Goal: Task Accomplishment & Management: Manage account settings

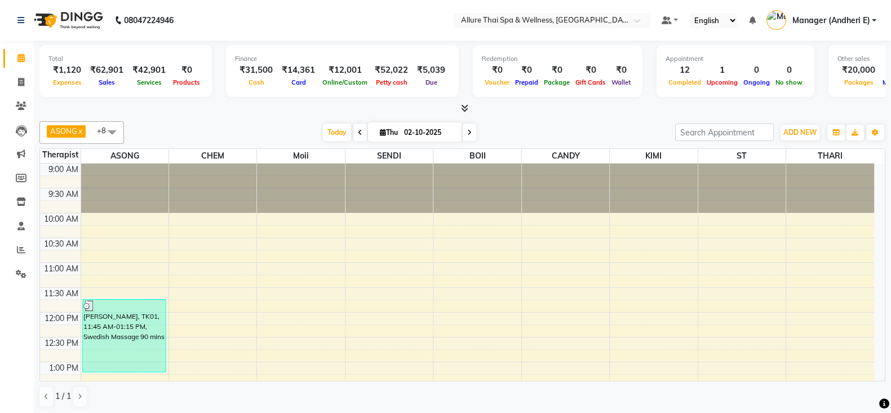
scroll to position [524, 0]
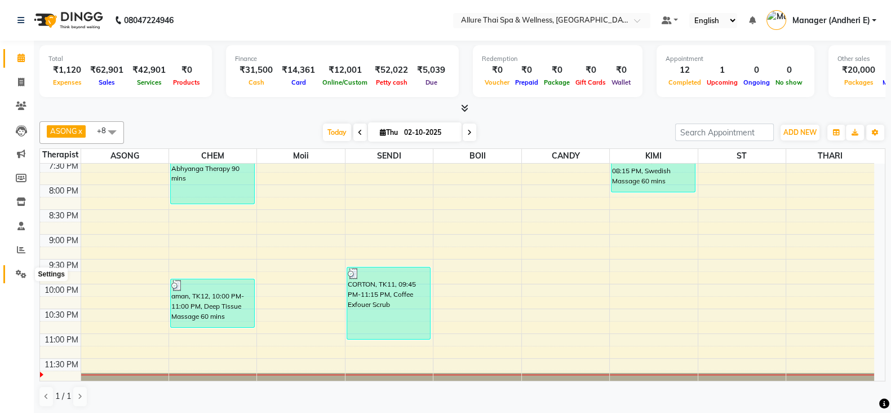
click at [19, 274] on icon at bounding box center [21, 273] width 11 height 8
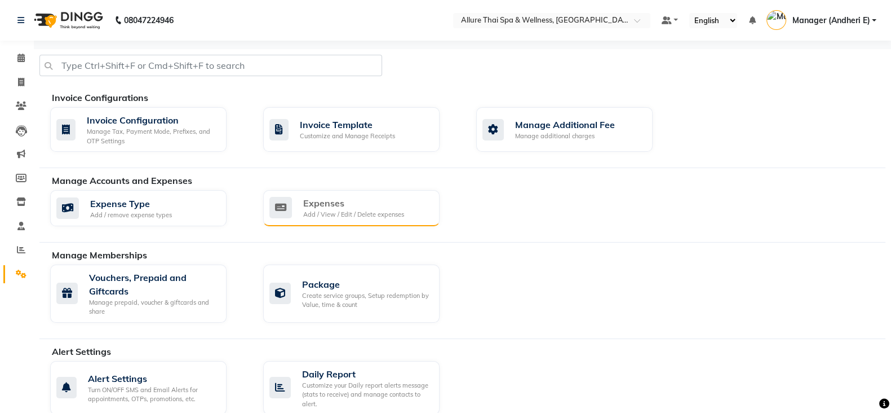
click at [314, 206] on div "Expenses" at bounding box center [353, 203] width 101 height 14
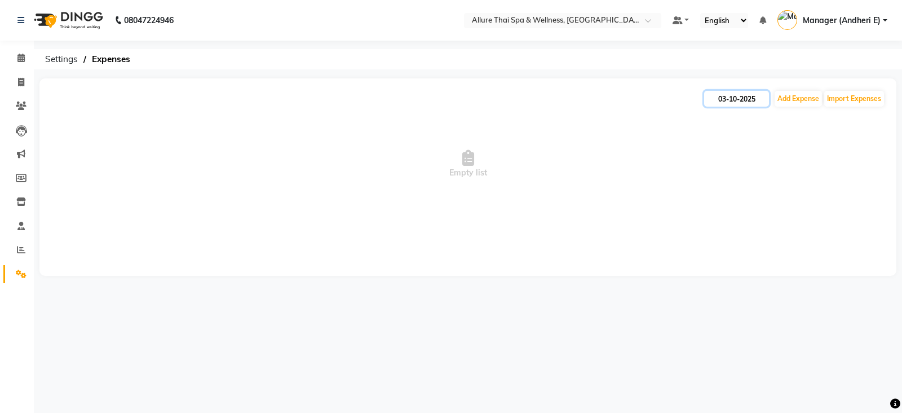
click at [734, 99] on input "03-10-2025" at bounding box center [736, 99] width 65 height 16
select select "10"
select select "2025"
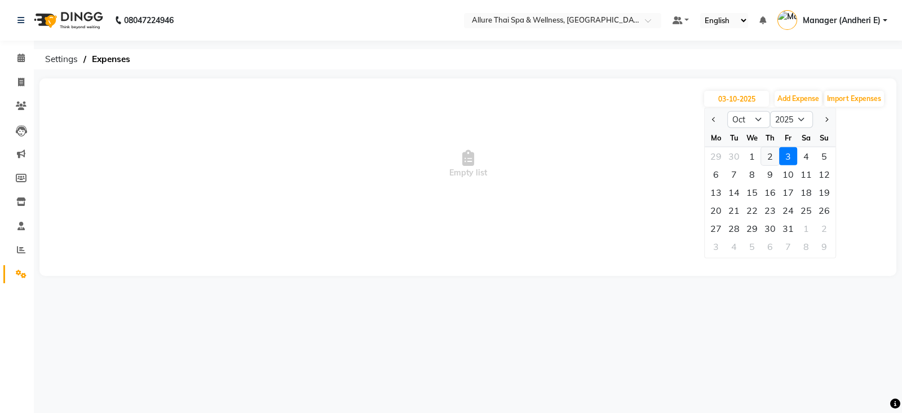
click at [765, 153] on div "2" at bounding box center [770, 156] width 18 height 18
type input "02-10-2025"
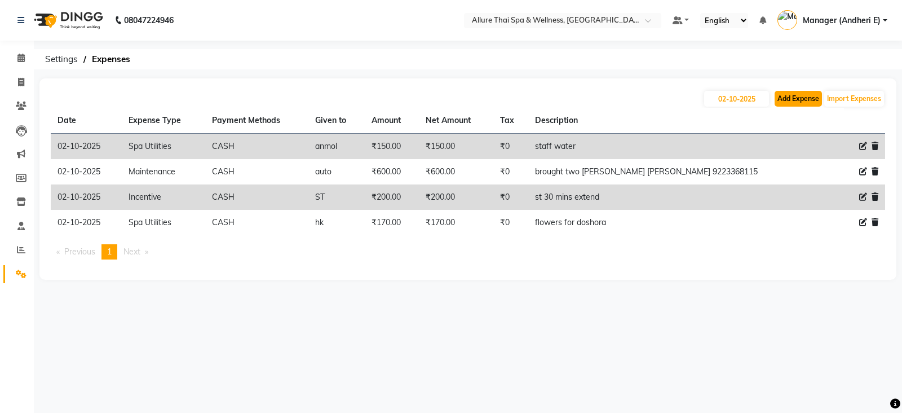
click at [801, 94] on button "Add Expense" at bounding box center [797, 99] width 47 height 16
select select "1"
select select "5881"
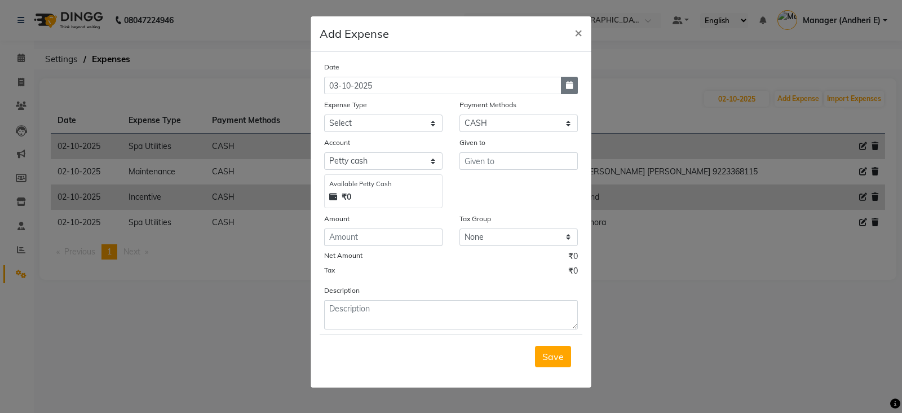
click at [571, 91] on button "button" at bounding box center [569, 85] width 17 height 17
select select "10"
select select "2025"
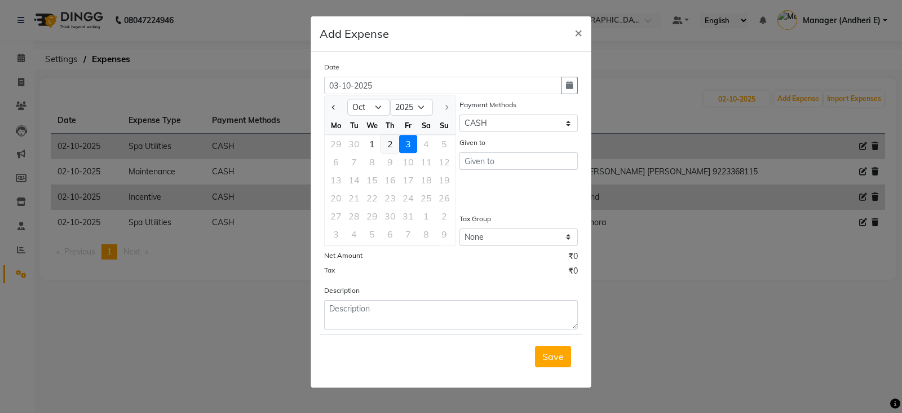
click at [392, 148] on div "2" at bounding box center [390, 144] width 18 height 18
type input "02-10-2025"
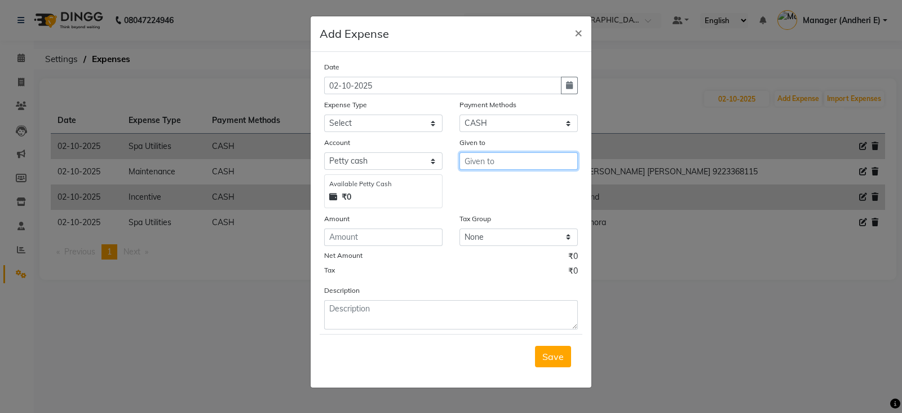
click at [507, 168] on input "text" at bounding box center [518, 160] width 118 height 17
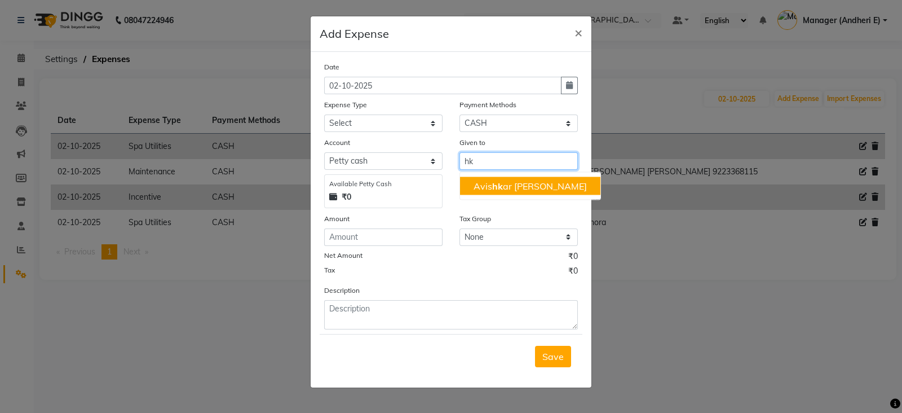
type input "hk"
click at [346, 238] on input "number" at bounding box center [383, 236] width 118 height 17
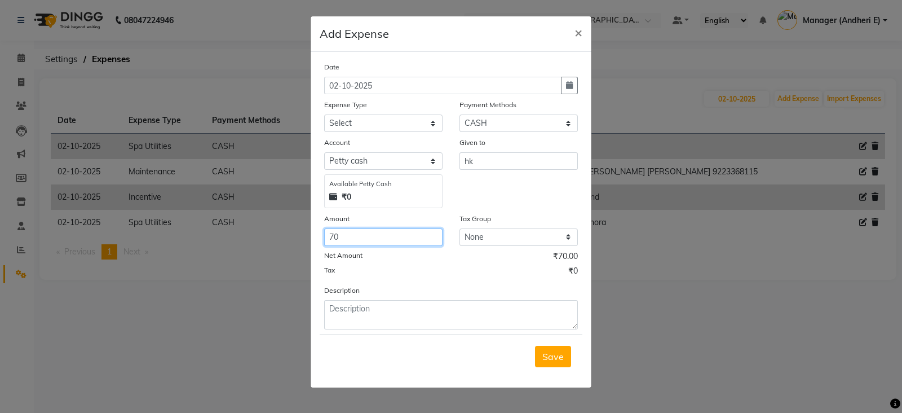
type input "70"
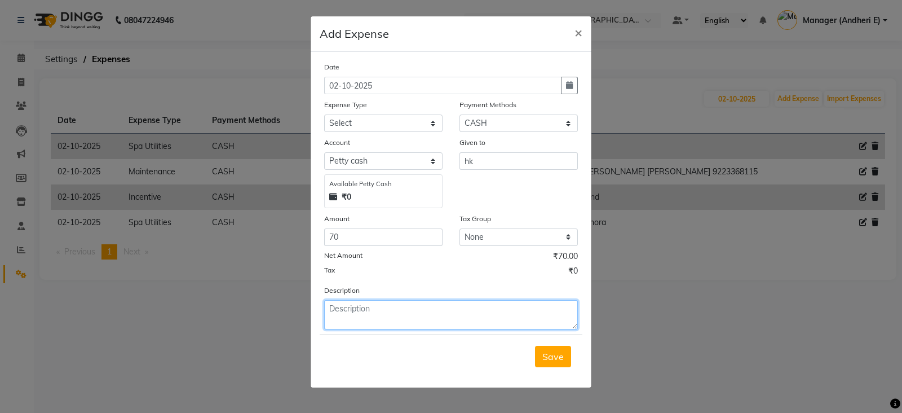
click at [336, 317] on textarea at bounding box center [451, 314] width 254 height 29
type textarea "tea"
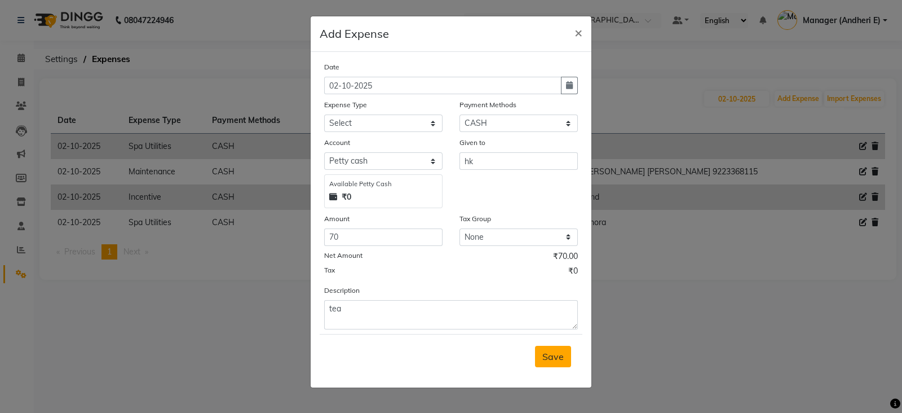
click at [570, 365] on button "Save" at bounding box center [553, 355] width 36 height 21
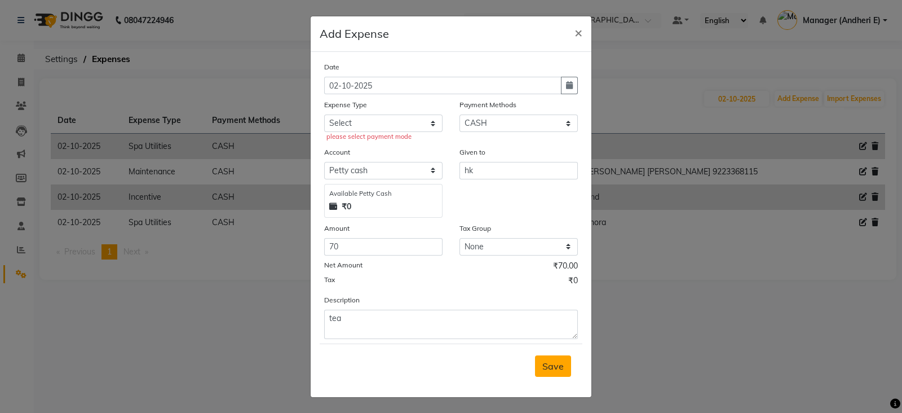
click at [544, 362] on span "Save" at bounding box center [552, 365] width 21 height 11
click at [372, 124] on select "Select Advance Salary Advertising and Marketing Expenses Bank charges Car maint…" at bounding box center [383, 122] width 118 height 17
select select "19837"
click at [324, 116] on select "Select Advance Salary Advertising and Marketing Expenses Bank charges Car maint…" at bounding box center [383, 122] width 118 height 17
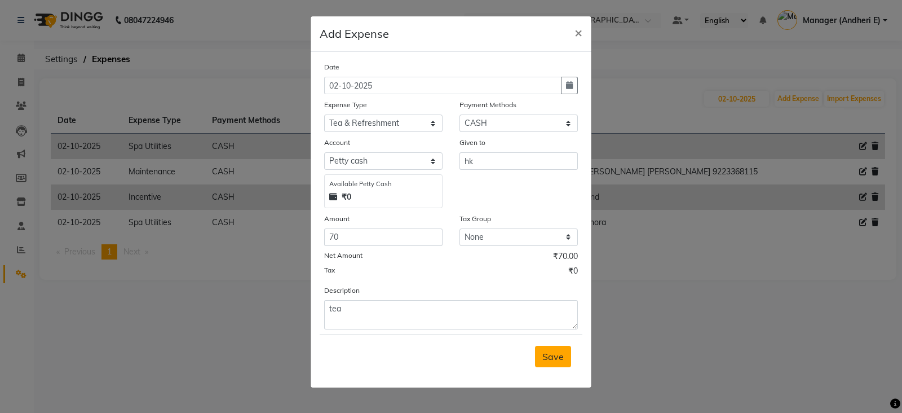
click at [556, 365] on button "Save" at bounding box center [553, 355] width 36 height 21
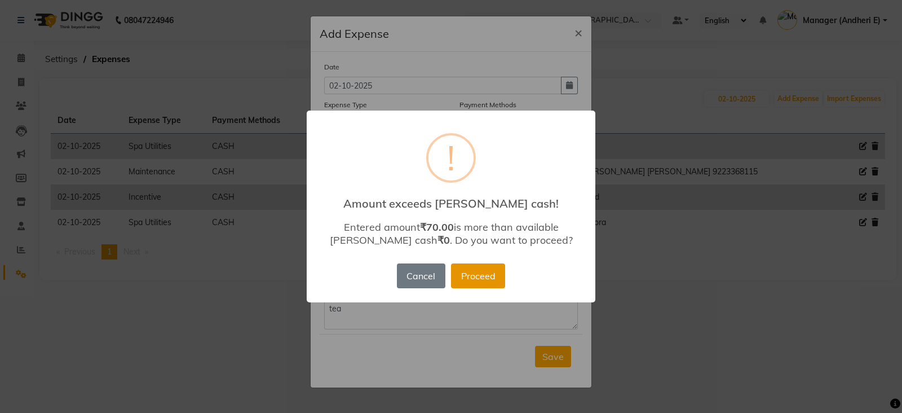
click at [469, 265] on button "Proceed" at bounding box center [478, 275] width 54 height 25
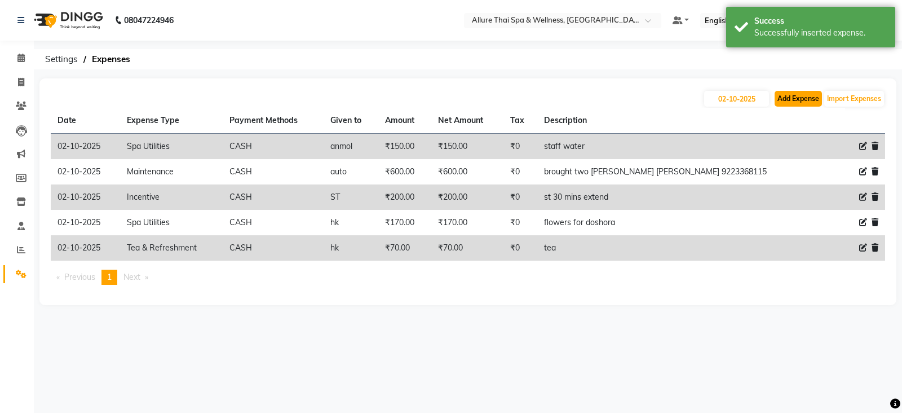
click at [802, 96] on button "Add Expense" at bounding box center [797, 99] width 47 height 16
select select "1"
select select "5881"
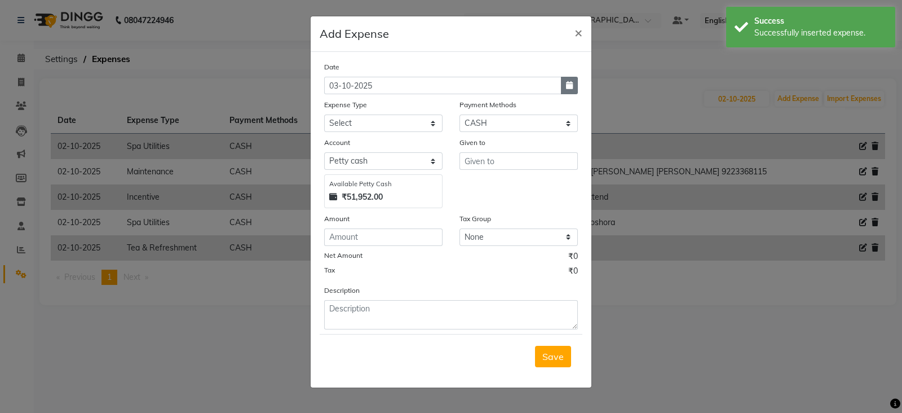
click at [564, 86] on button "button" at bounding box center [569, 85] width 17 height 17
select select "10"
select select "2025"
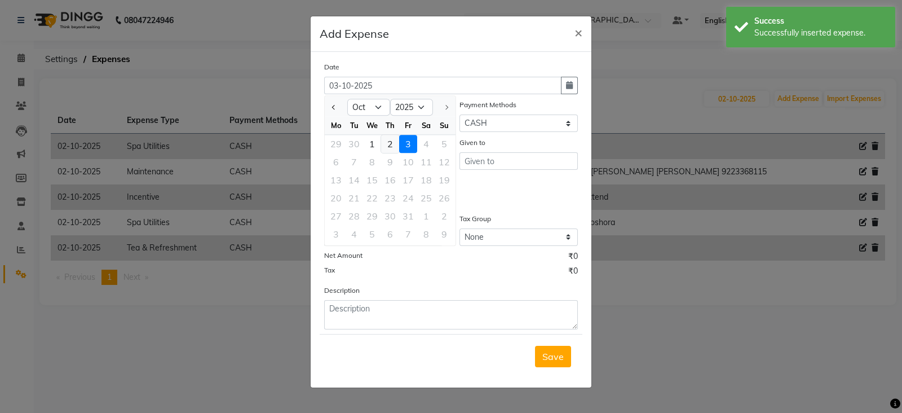
click at [388, 145] on div "2" at bounding box center [390, 144] width 18 height 18
type input "02-10-2025"
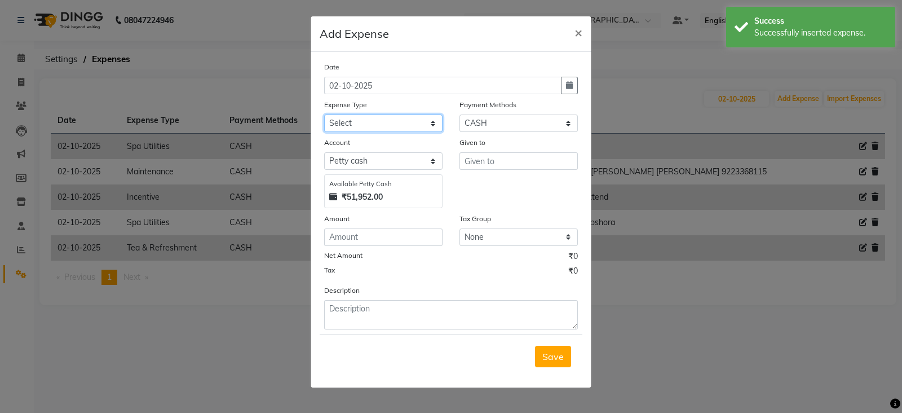
click at [378, 127] on select "Select Advance Salary Advertising and Marketing Expenses Bank charges Car maint…" at bounding box center [383, 122] width 118 height 17
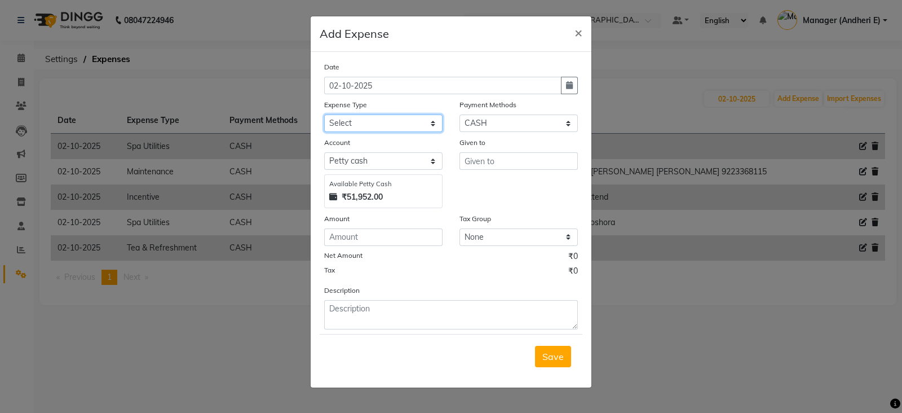
select select "19835"
click at [324, 116] on select "Select Advance Salary Advertising and Marketing Expenses Bank charges Car maint…" at bounding box center [383, 122] width 118 height 17
click at [490, 168] on input "text" at bounding box center [518, 160] width 118 height 17
type input "CANDY"
click at [375, 242] on input "number" at bounding box center [383, 236] width 118 height 17
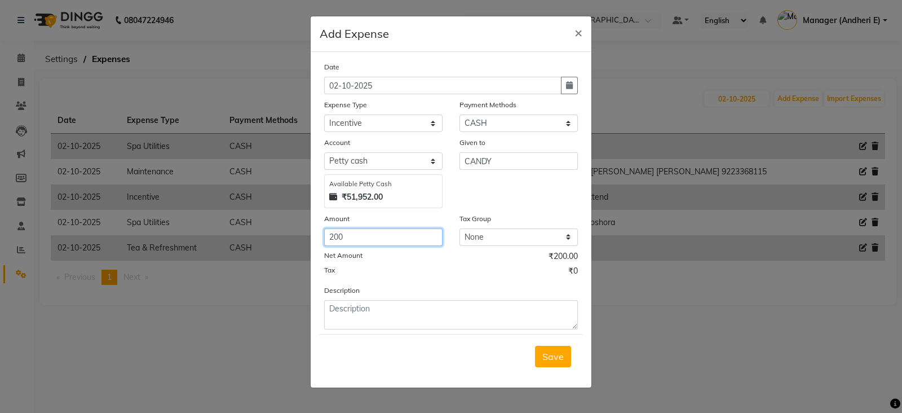
type input "200"
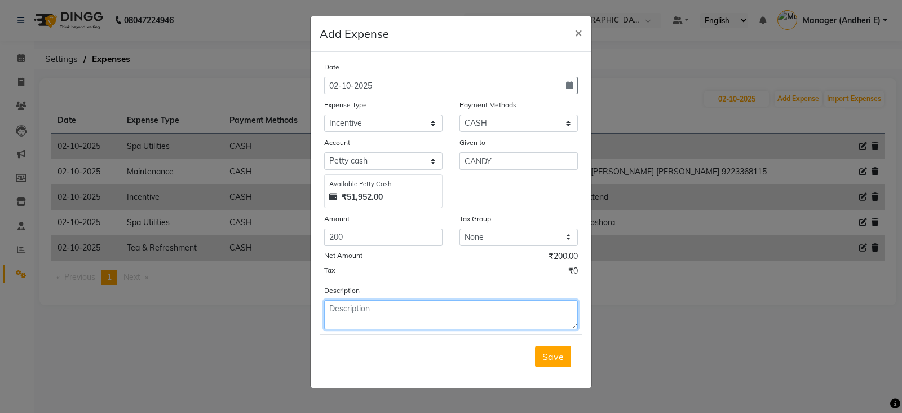
click at [347, 308] on textarea at bounding box center [451, 314] width 254 height 29
type textarea "30 mins extend"
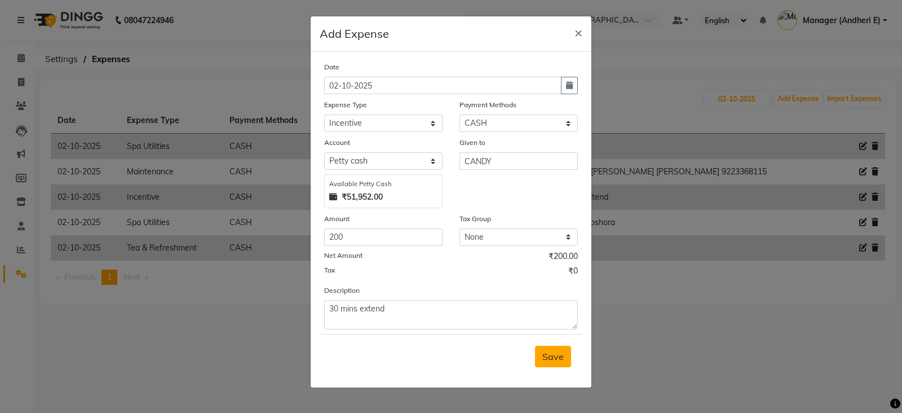
click at [552, 356] on span "Save" at bounding box center [552, 356] width 21 height 11
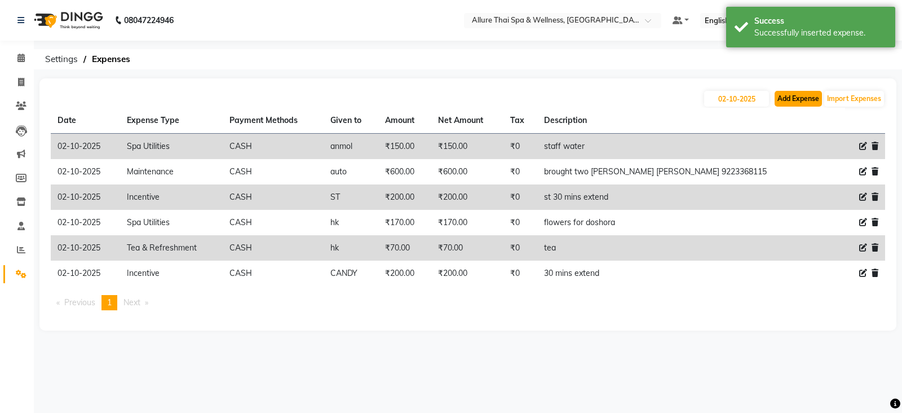
click at [800, 94] on button "Add Expense" at bounding box center [797, 99] width 47 height 16
select select "1"
select select "5881"
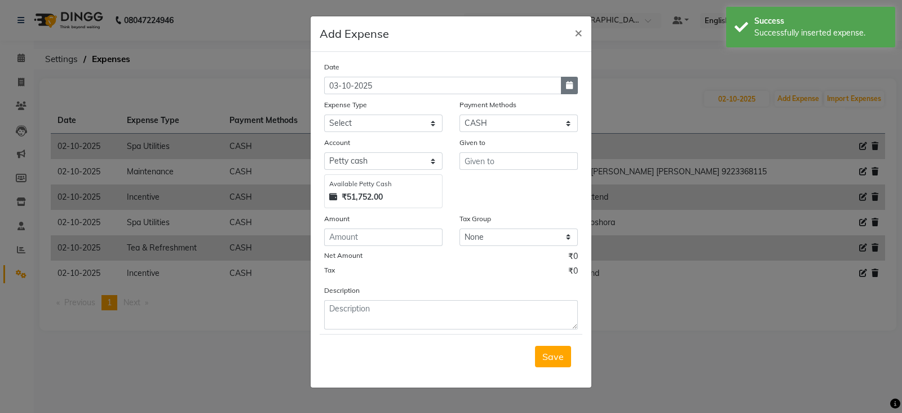
click at [574, 86] on button "button" at bounding box center [569, 85] width 17 height 17
select select "10"
select select "2025"
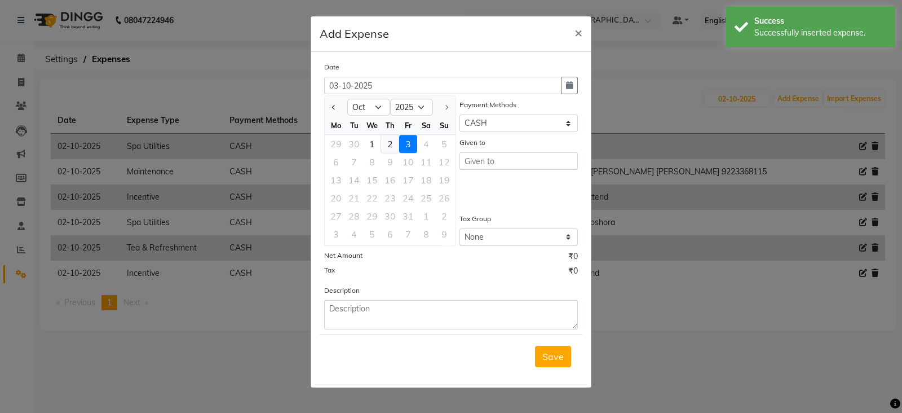
click at [383, 147] on div "2" at bounding box center [390, 144] width 18 height 18
type input "02-10-2025"
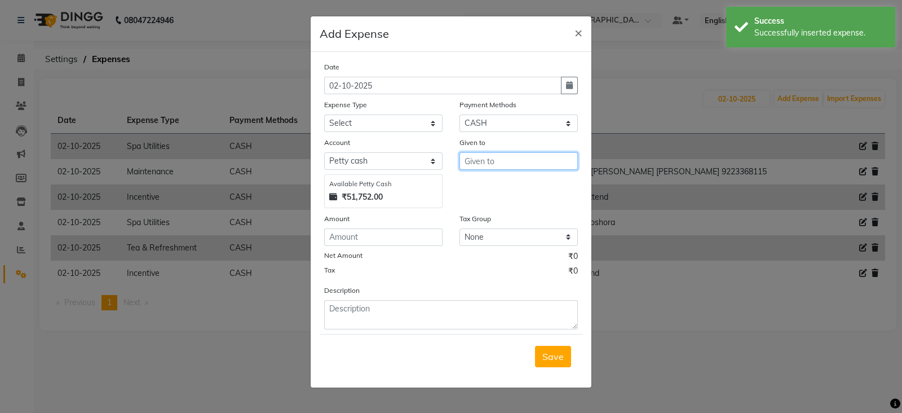
click at [482, 163] on input "text" at bounding box center [518, 160] width 118 height 17
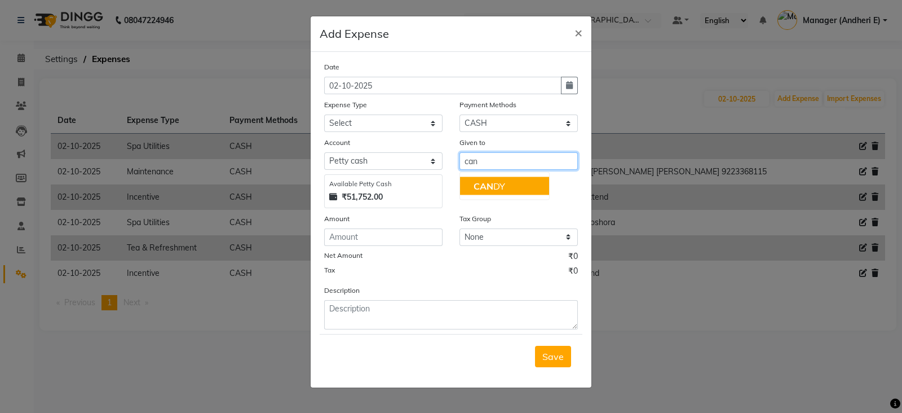
click at [498, 196] on ngb-typeahead-window "CAN DY" at bounding box center [504, 186] width 90 height 28
click at [498, 191] on ngb-highlight "CAN DY" at bounding box center [489, 185] width 32 height 11
type input "CANDY"
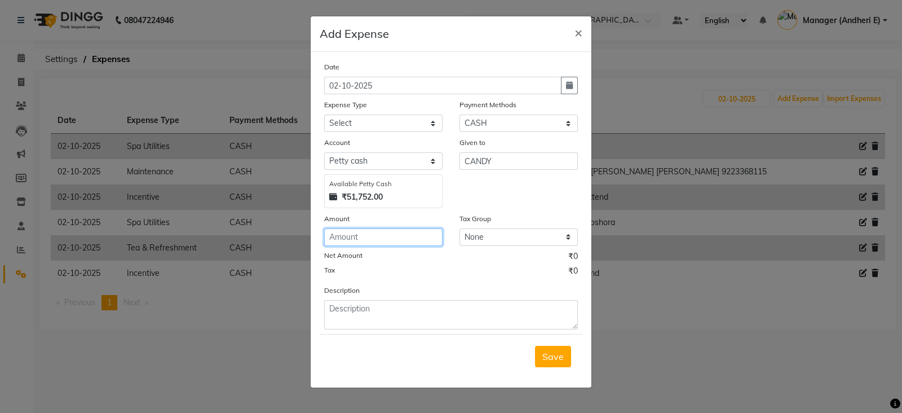
click at [345, 240] on input "number" at bounding box center [383, 236] width 118 height 17
type input "500"
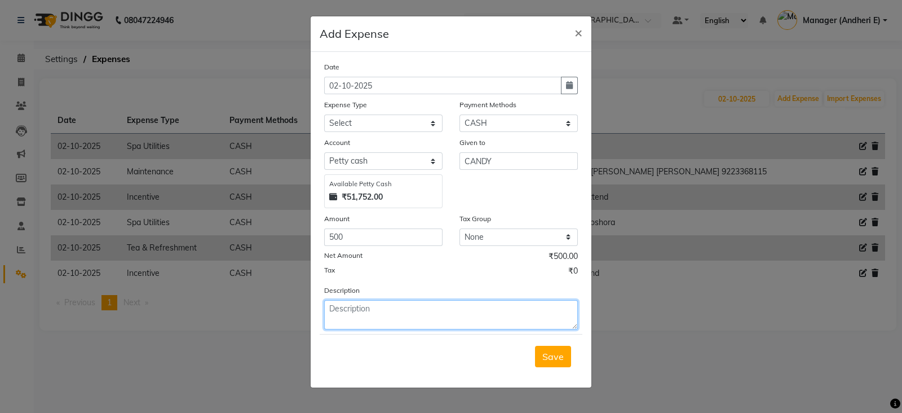
click at [361, 320] on textarea at bounding box center [451, 314] width 254 height 29
type textarea "ot 2.5 hours"
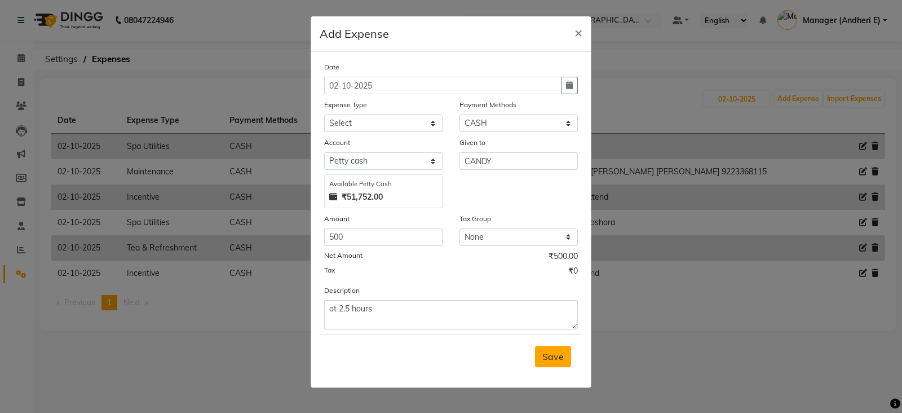
click at [566, 359] on button "Save" at bounding box center [553, 355] width 36 height 21
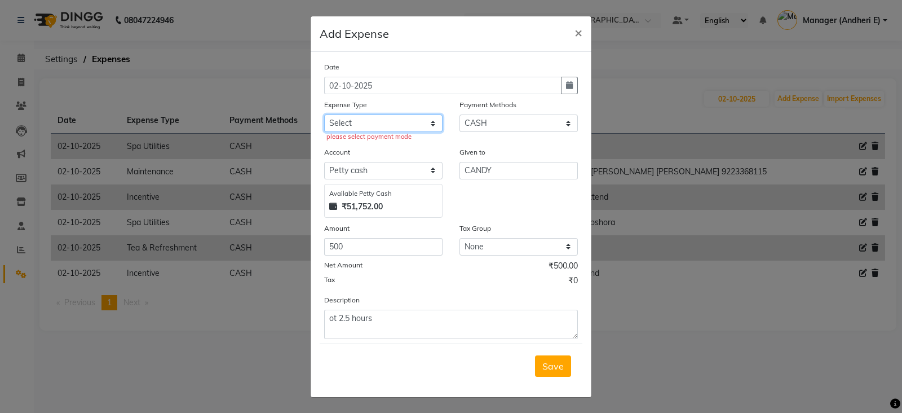
click at [376, 119] on select "Select Advance Salary Advertising and Marketing Expenses Bank charges Car maint…" at bounding box center [383, 122] width 118 height 17
select select "19848"
click at [324, 116] on select "Select Advance Salary Advertising and Marketing Expenses Bank charges Car maint…" at bounding box center [383, 122] width 118 height 17
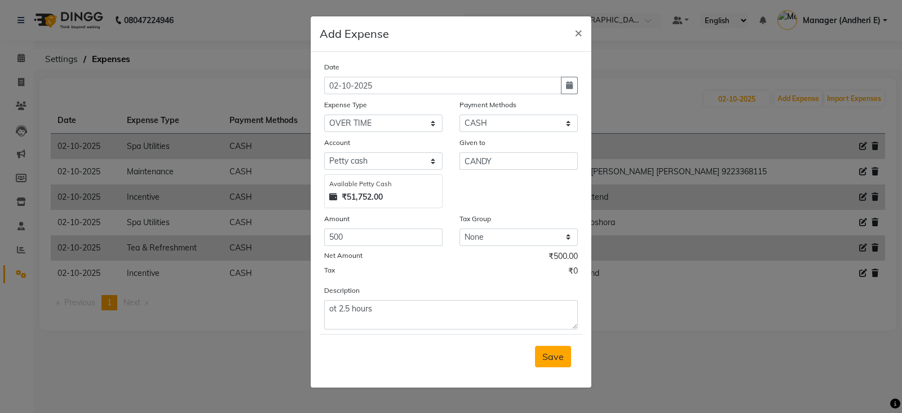
click at [555, 360] on span "Save" at bounding box center [552, 356] width 21 height 11
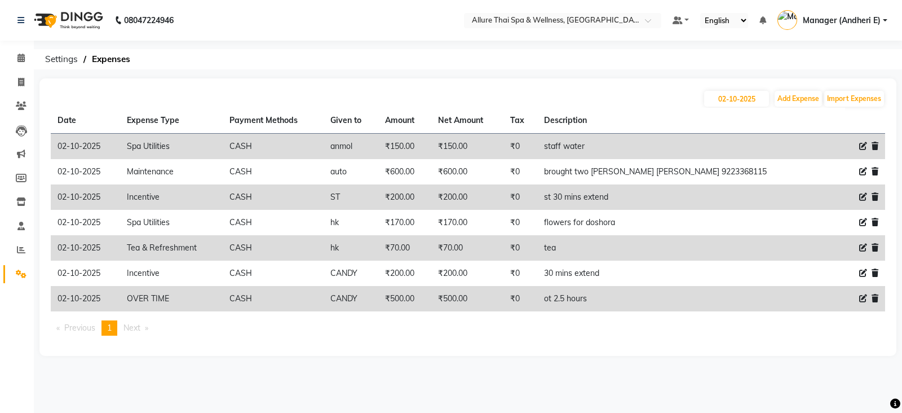
drag, startPoint x: 555, startPoint y: 360, endPoint x: 408, endPoint y: 350, distance: 147.4
click at [408, 350] on div "[DATE] Add Expense Import Expenses Date Expense Type Payment Methods Given to A…" at bounding box center [467, 216] width 857 height 277
click at [20, 252] on icon at bounding box center [21, 249] width 8 height 8
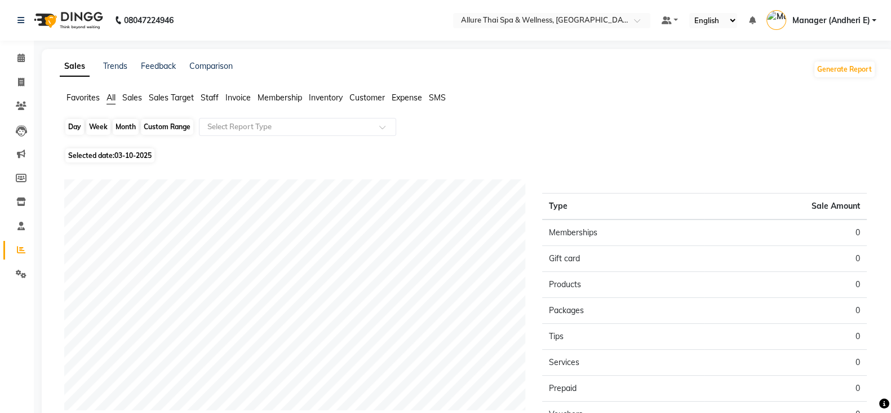
click at [74, 123] on div "Day" at bounding box center [74, 127] width 19 height 16
select select "10"
select select "2025"
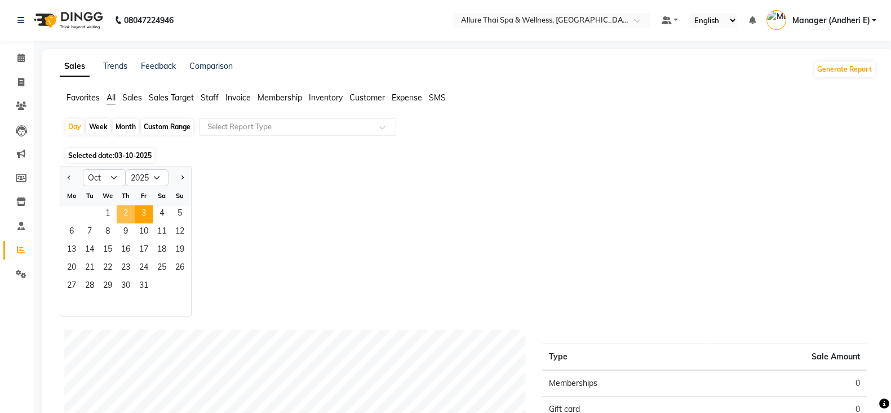
click at [124, 213] on span "2" at bounding box center [126, 214] width 18 height 18
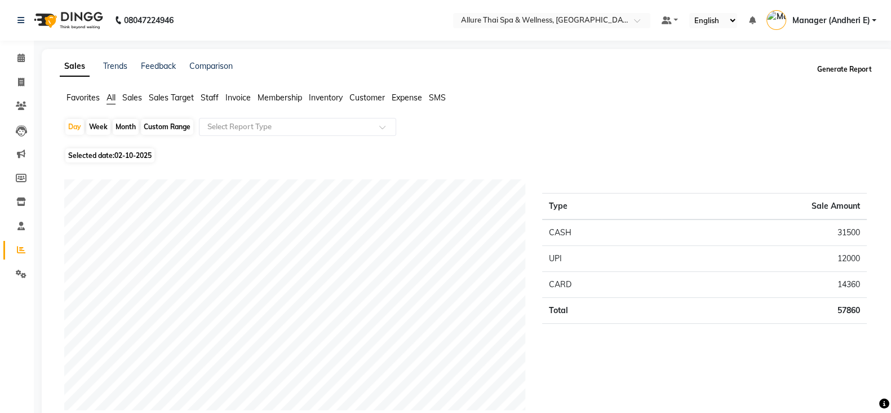
click at [862, 65] on button "Generate Report" at bounding box center [844, 69] width 60 height 16
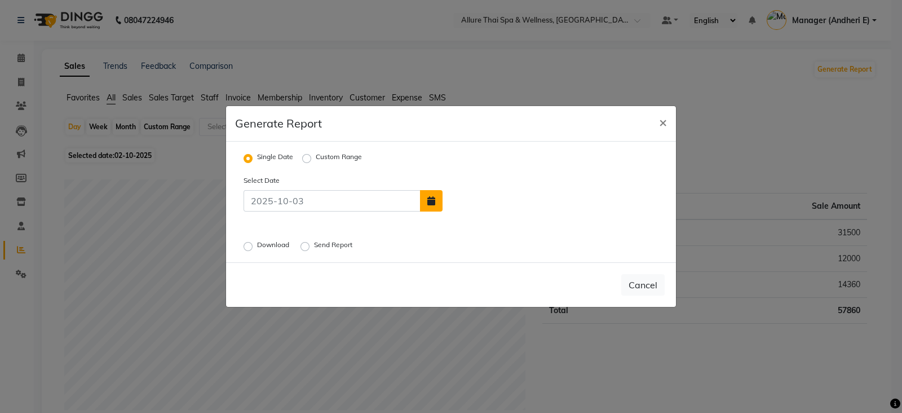
click at [429, 201] on icon "button" at bounding box center [431, 200] width 8 height 9
select select "10"
select select "2025"
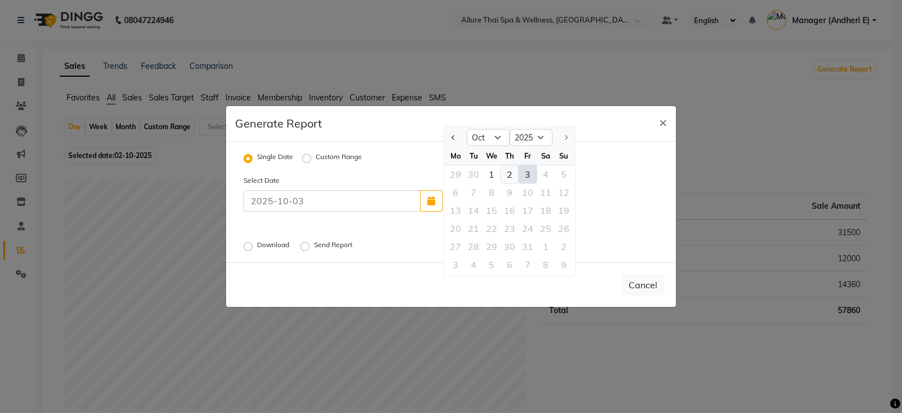
click at [504, 171] on div "2" at bounding box center [509, 174] width 18 height 18
type input "02-10-2025"
click at [257, 246] on label "Download" at bounding box center [274, 247] width 34 height 14
click at [247, 246] on input "Download" at bounding box center [250, 246] width 8 height 8
radio input "true"
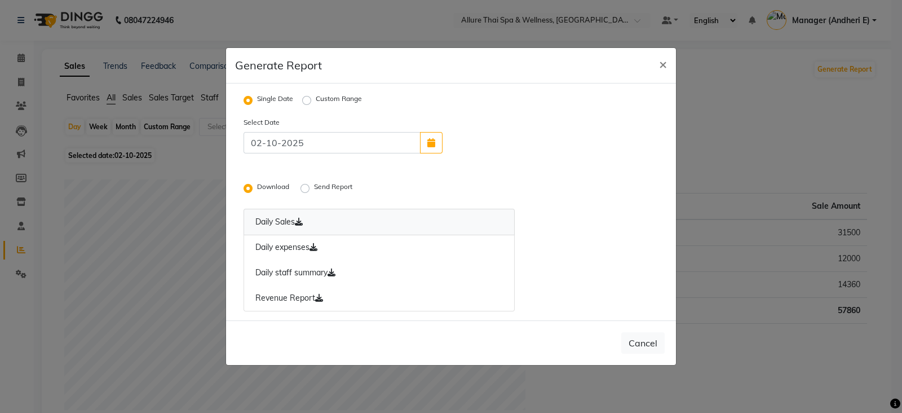
click at [269, 221] on link "Daily Sales" at bounding box center [378, 222] width 271 height 26
